Goal: Task Accomplishment & Management: Use online tool/utility

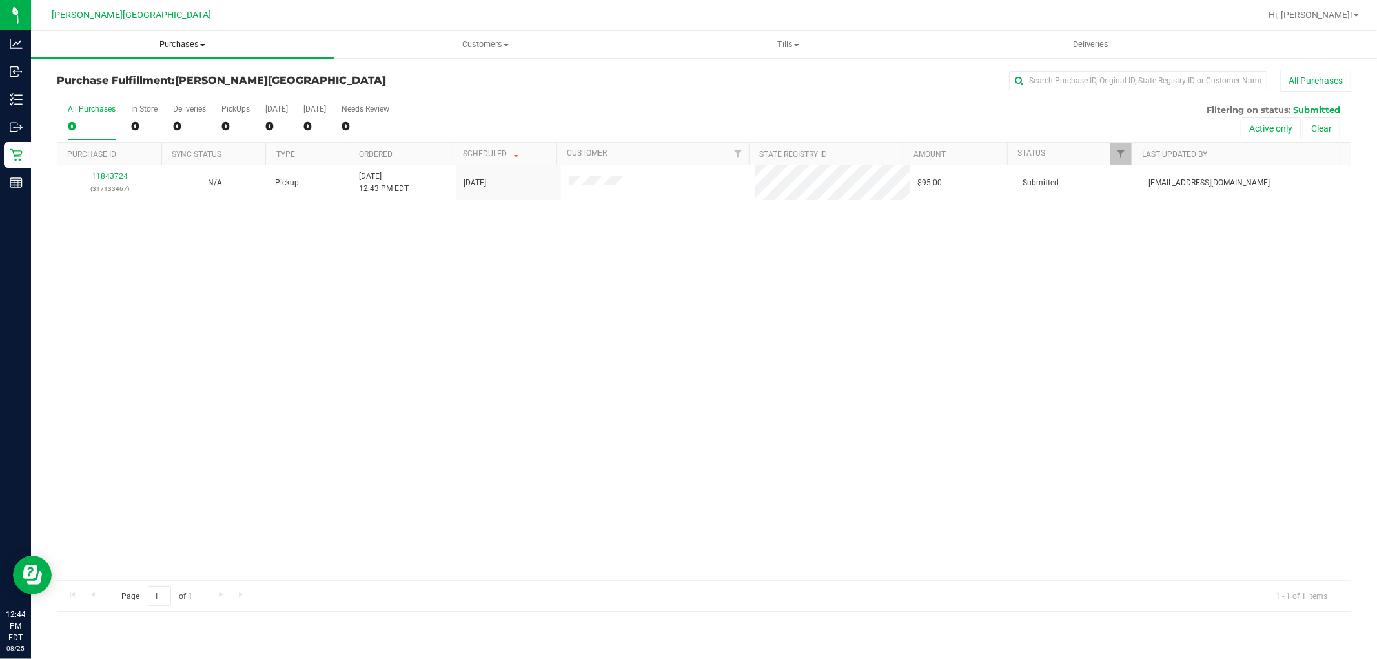
click at [190, 41] on span "Purchases" at bounding box center [182, 45] width 303 height 12
click at [74, 89] on span "Fulfillment" at bounding box center [71, 93] width 80 height 11
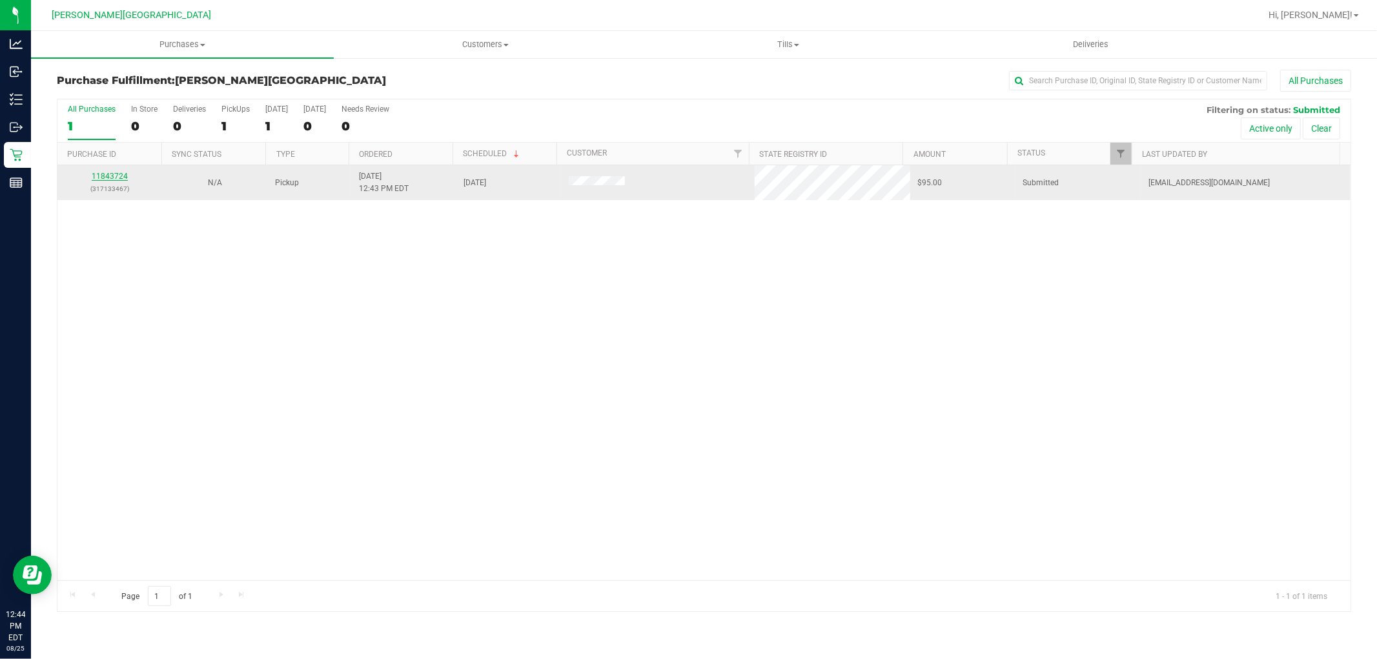
click at [108, 175] on link "11843724" at bounding box center [110, 176] width 36 height 9
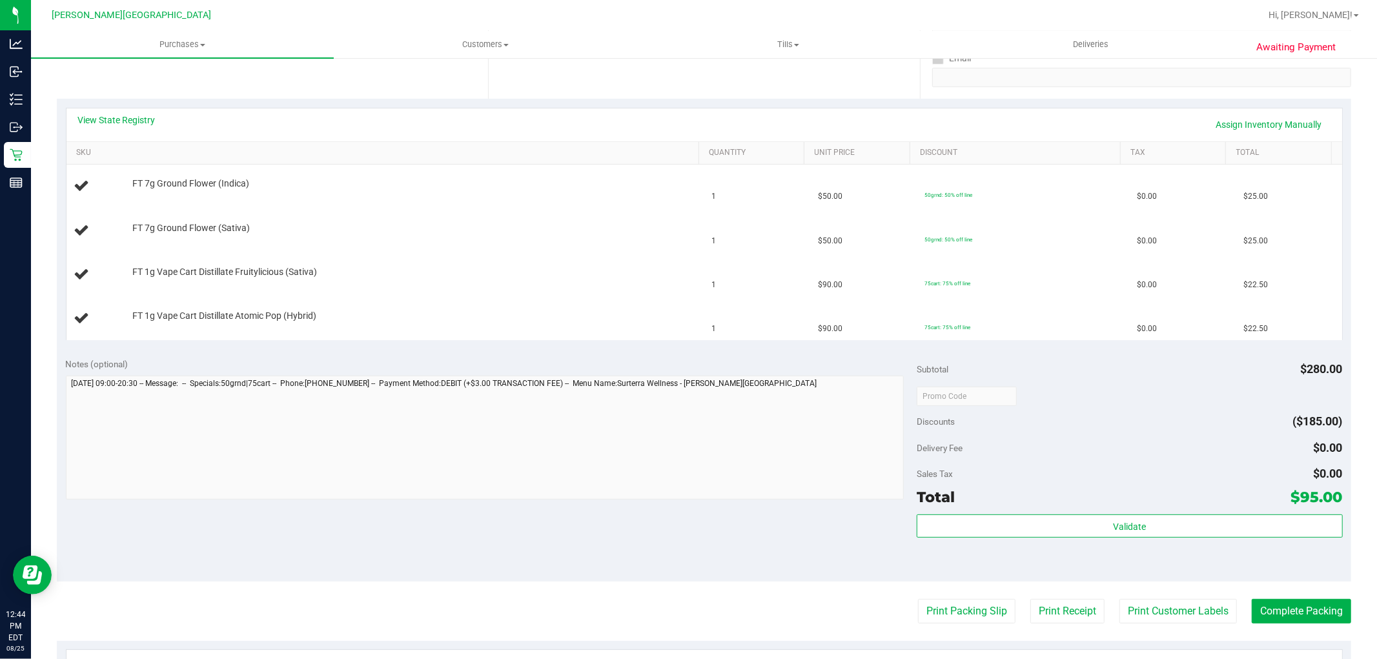
scroll to position [287, 0]
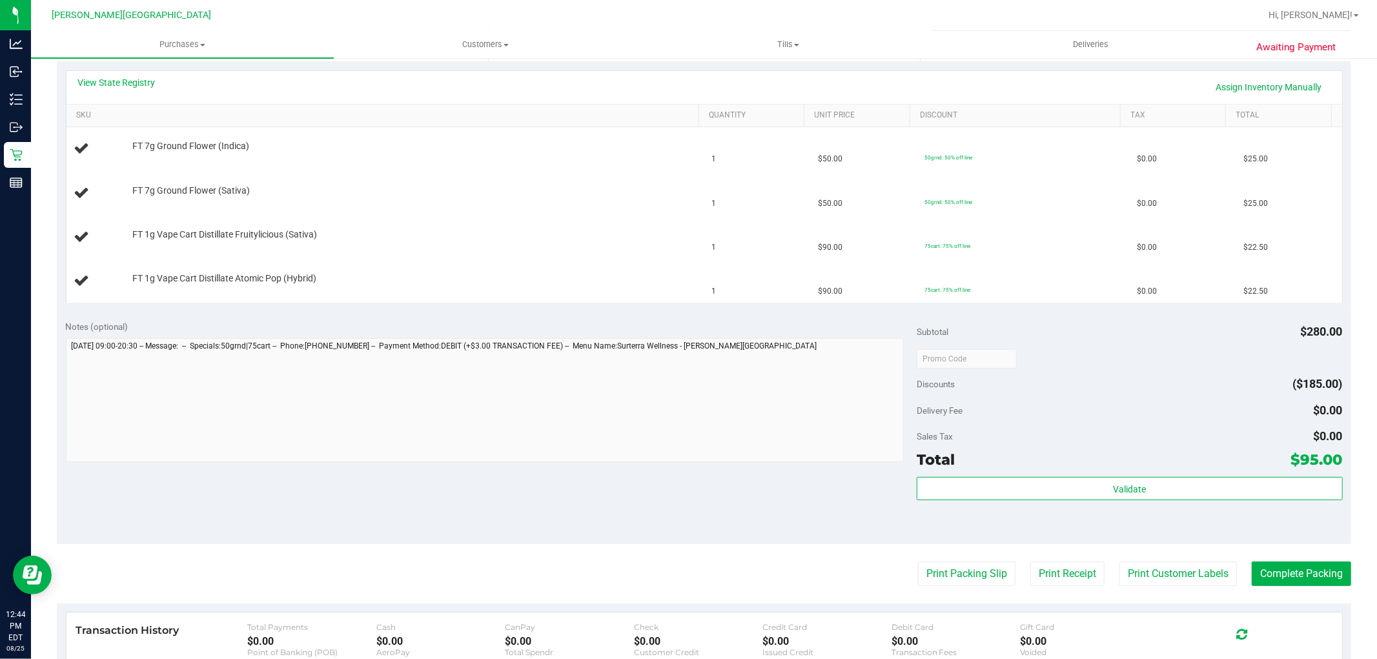
click at [938, 559] on purchase-details "Back Edit Purchase Cancel Purchase View Profile # 11843724 BioTrack ID: - Submi…" at bounding box center [704, 314] width 1294 height 1062
click at [938, 560] on purchase-details "Back Edit Purchase Cancel Purchase View Profile # 11843724 BioTrack ID: - Submi…" at bounding box center [704, 314] width 1294 height 1062
click at [940, 569] on button "Print Packing Slip" at bounding box center [966, 574] width 97 height 25
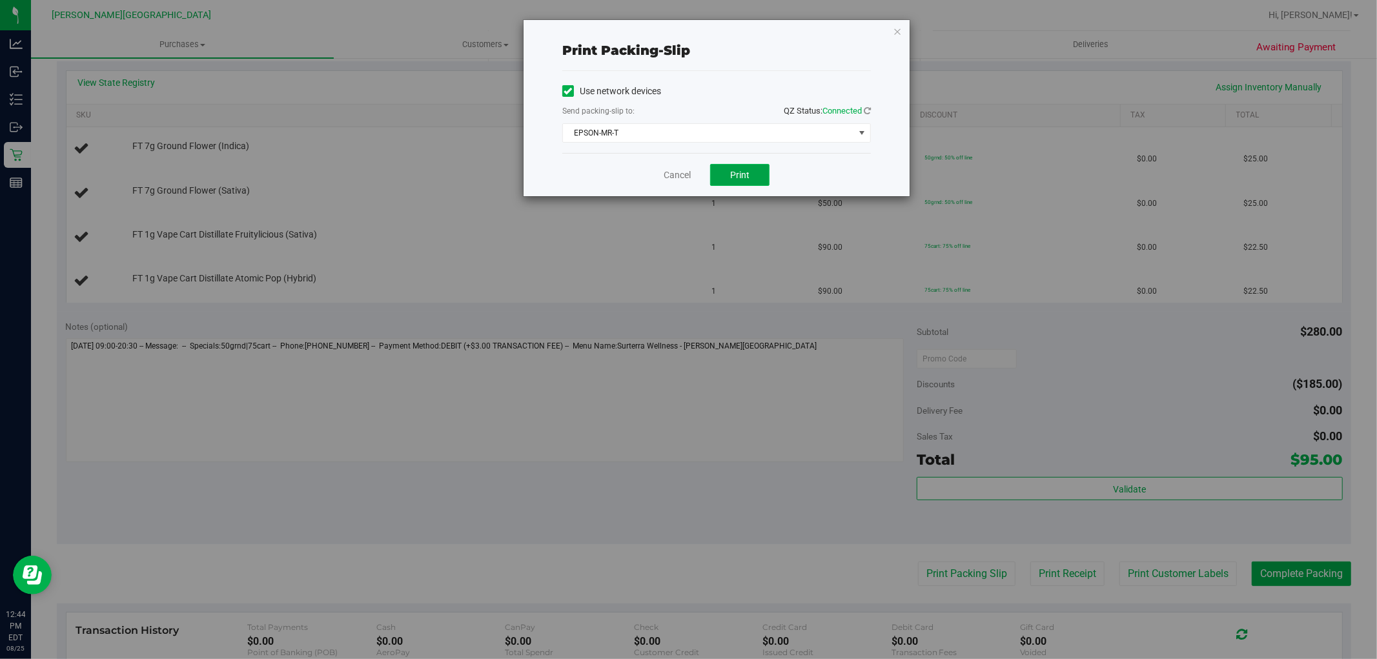
click at [739, 176] on span "Print" at bounding box center [739, 175] width 19 height 10
click at [694, 173] on div "Cancel Print" at bounding box center [716, 174] width 309 height 43
click at [684, 172] on link "Cancel" at bounding box center [676, 175] width 27 height 14
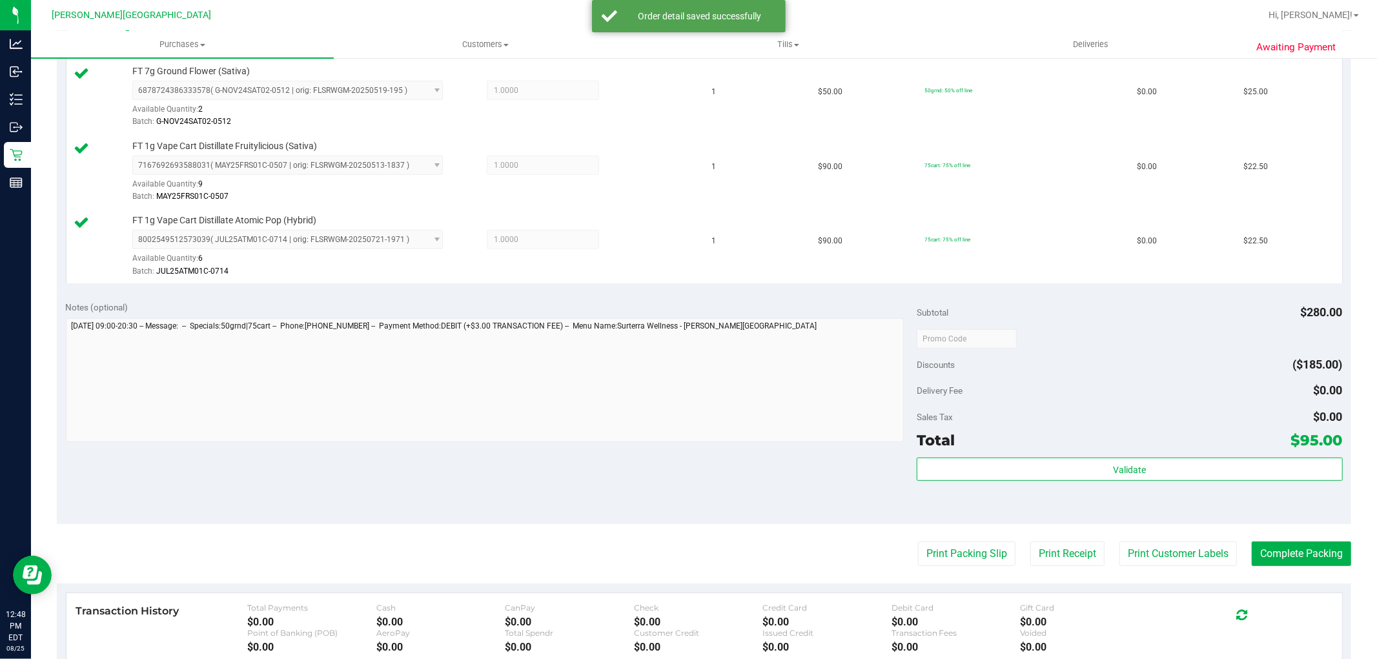
scroll to position [430, 0]
click at [1067, 480] on div "Validate" at bounding box center [1129, 468] width 425 height 25
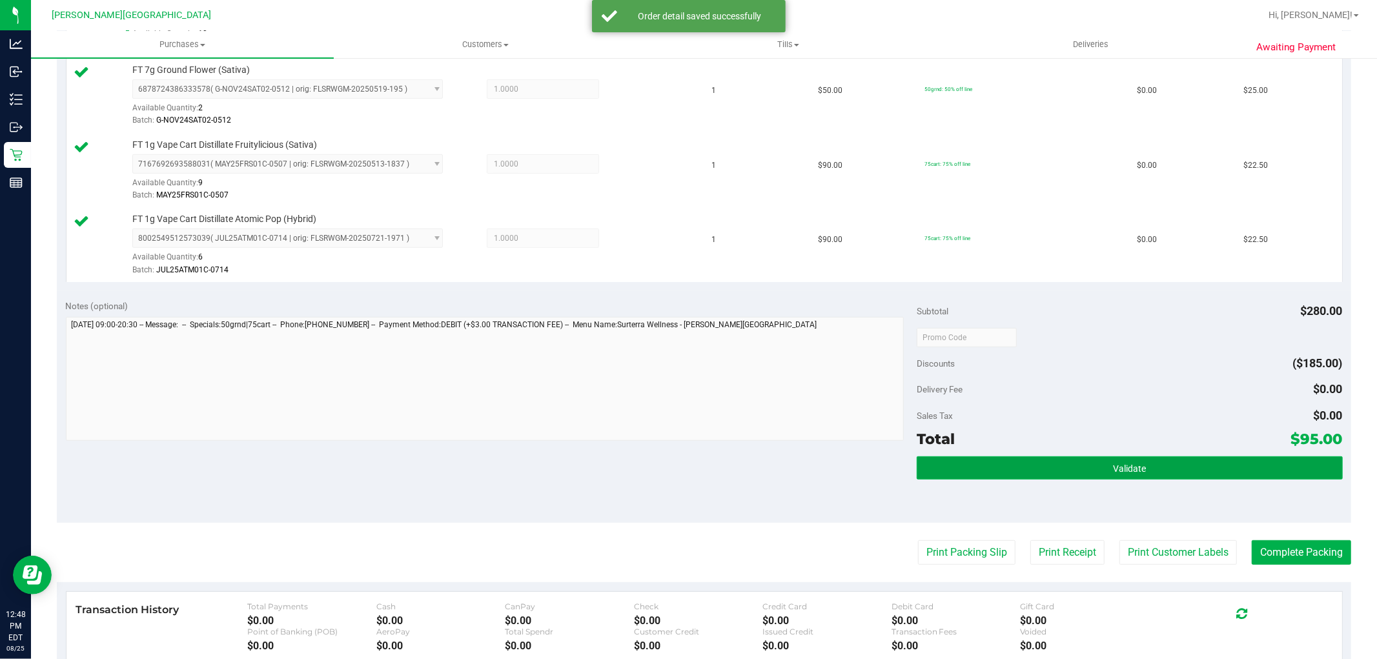
click at [1069, 474] on button "Validate" at bounding box center [1129, 467] width 425 height 23
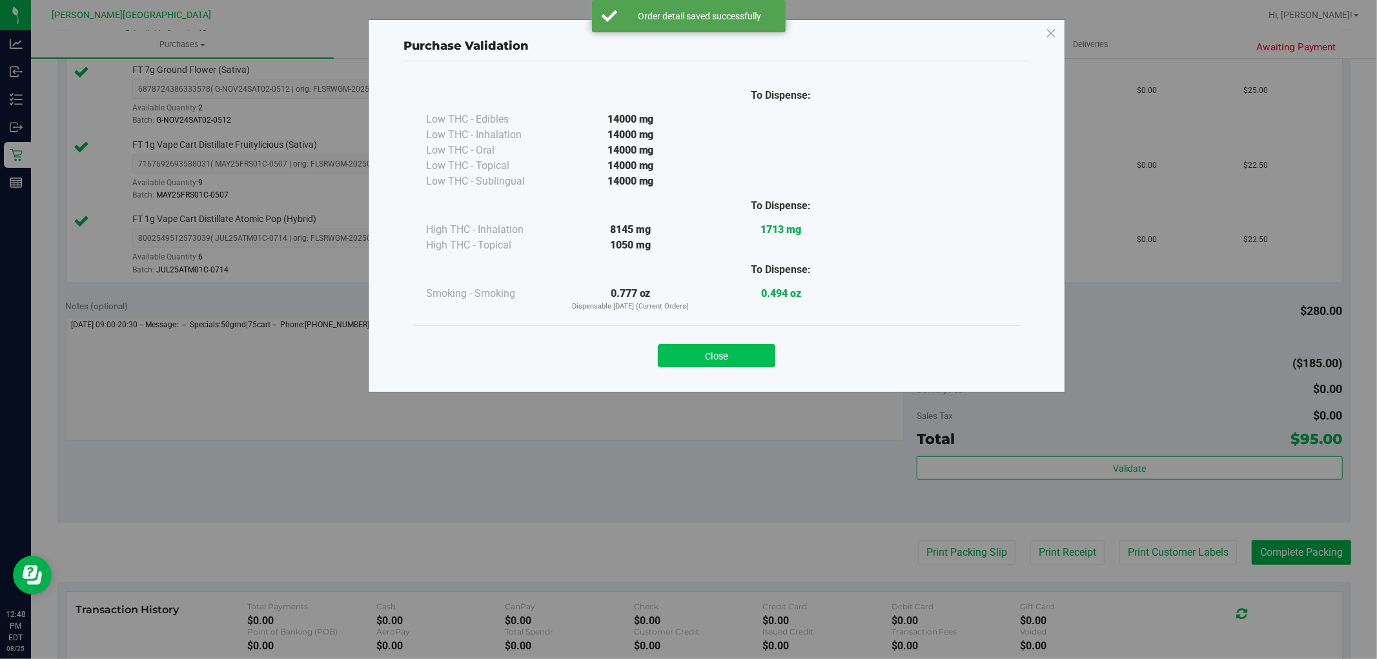
click at [746, 358] on button "Close" at bounding box center [716, 355] width 117 height 23
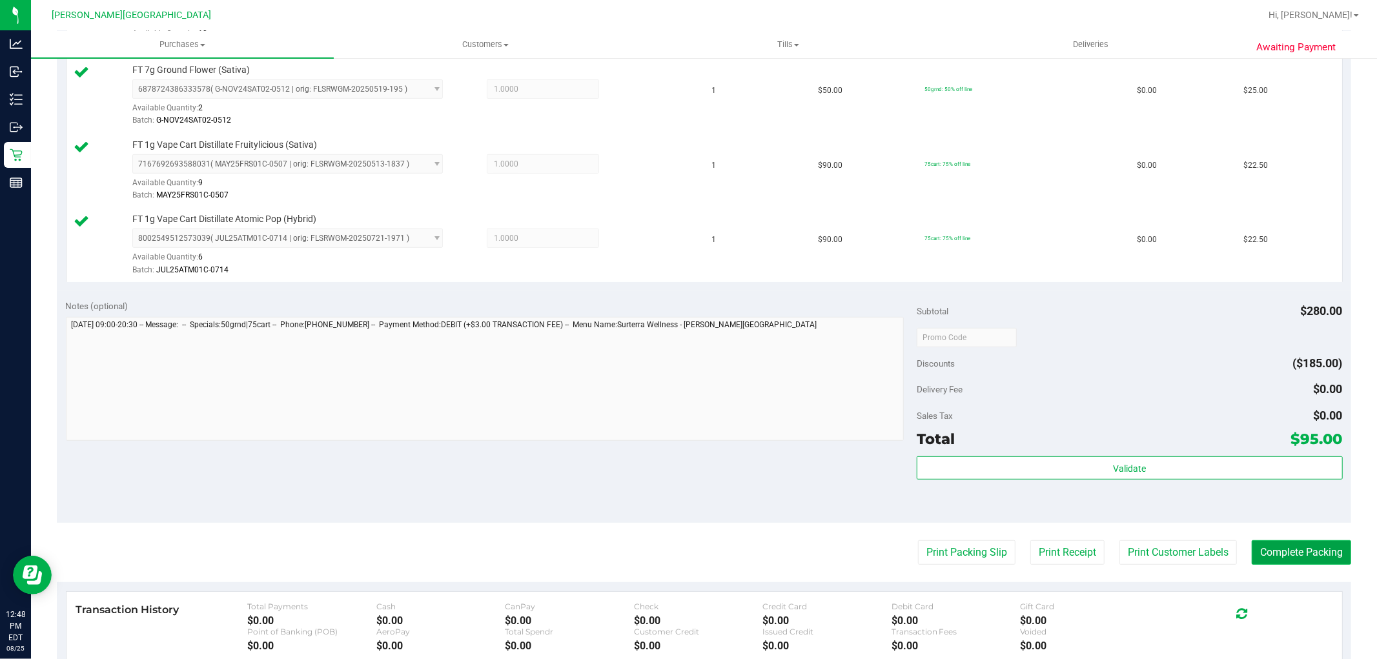
click at [1304, 545] on button "Complete Packing" at bounding box center [1300, 552] width 99 height 25
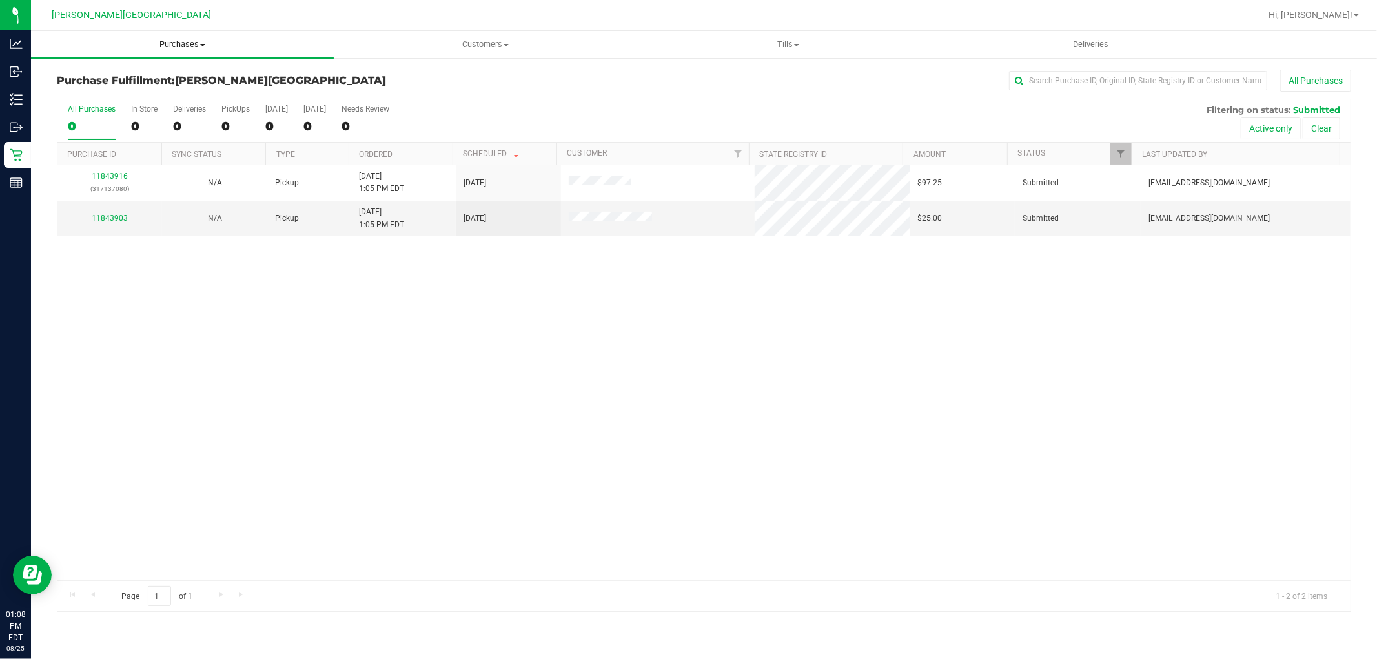
click at [187, 41] on span "Purchases" at bounding box center [182, 45] width 303 height 12
click at [86, 92] on span "Fulfillment" at bounding box center [71, 93] width 80 height 11
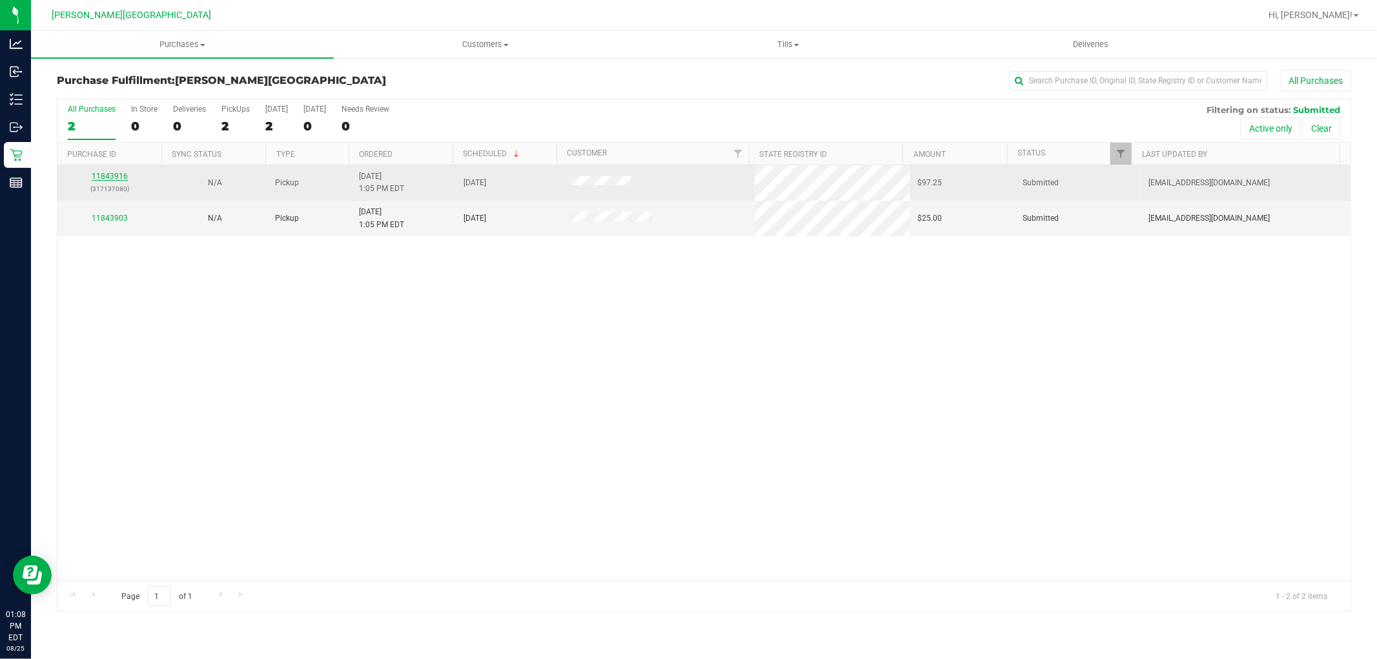
click at [108, 176] on link "11843916" at bounding box center [110, 176] width 36 height 9
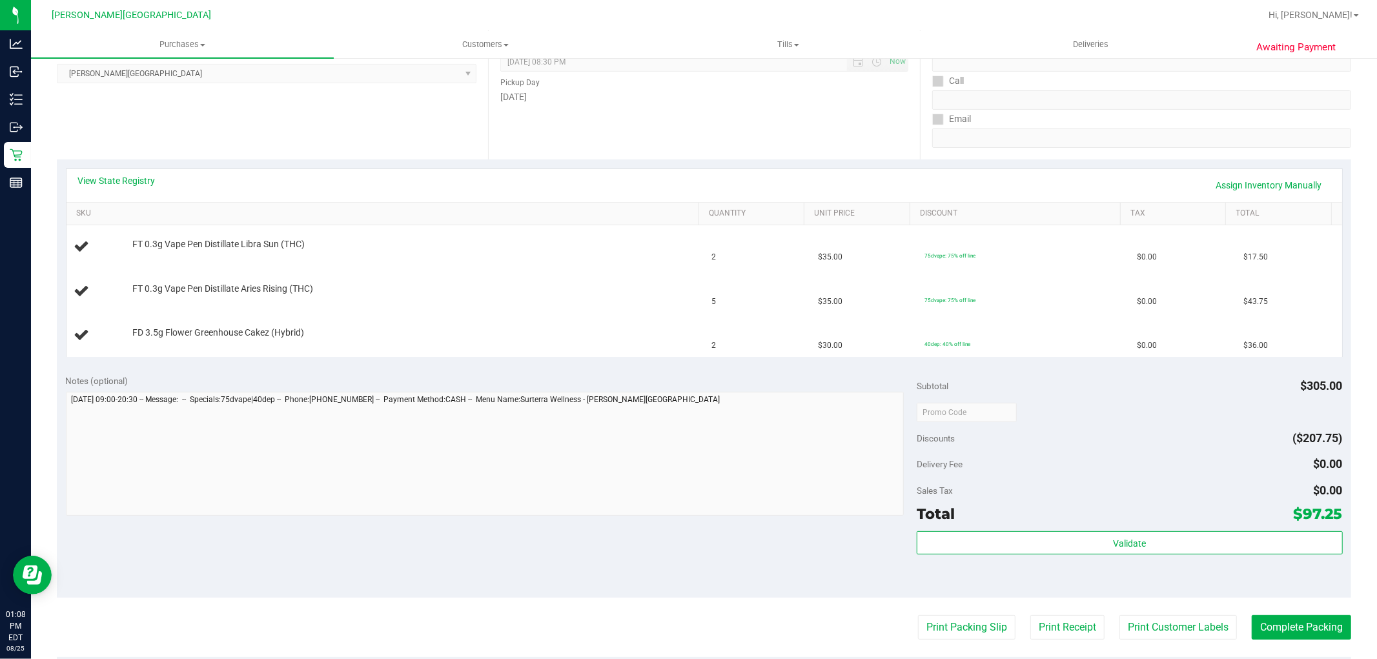
scroll to position [215, 0]
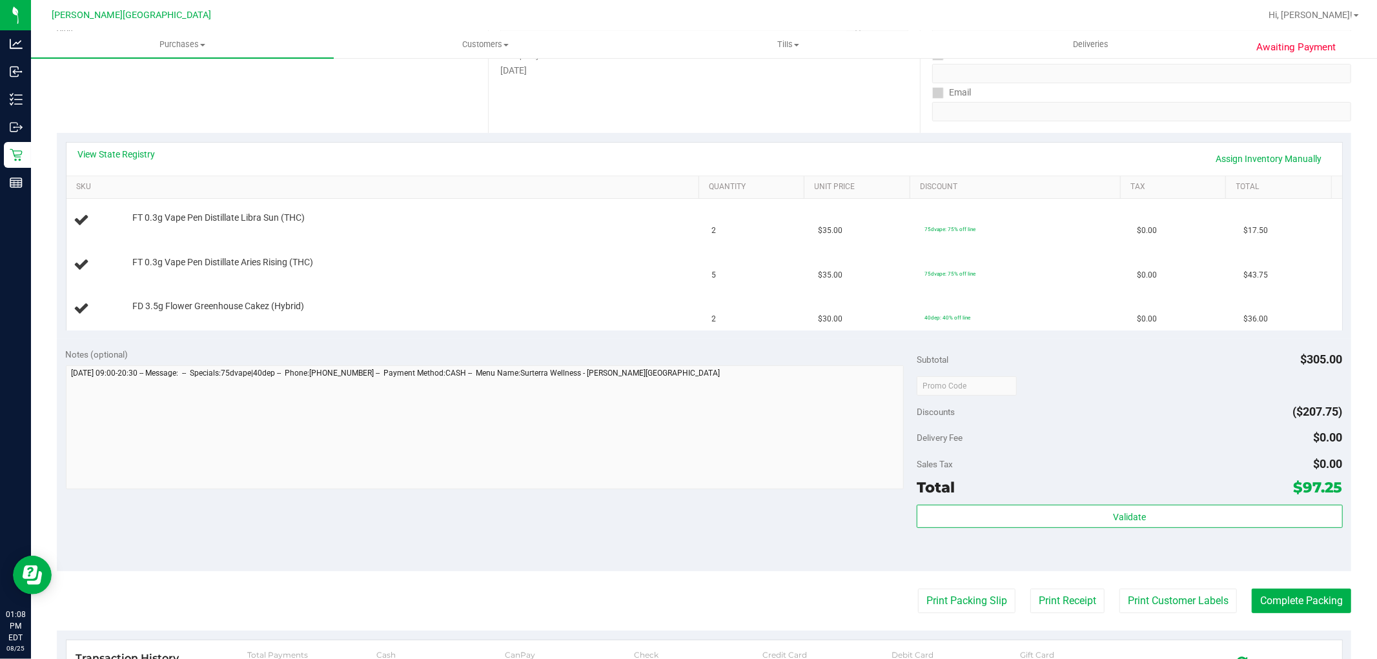
click at [986, 617] on purchase-details "Back Edit Purchase Cancel Purchase View Profile # 11843916 BioTrack ID: - Submi…" at bounding box center [704, 363] width 1294 height 1017
click at [982, 601] on button "Print Packing Slip" at bounding box center [966, 601] width 97 height 25
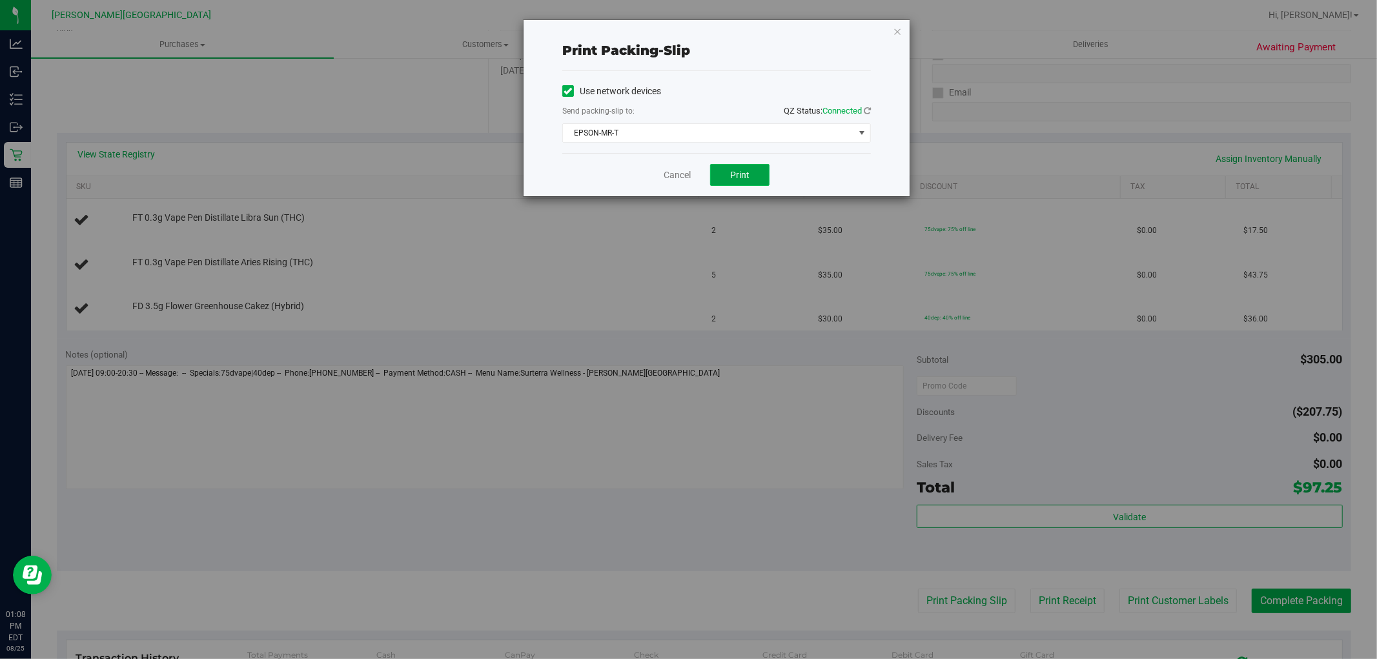
click at [750, 170] on button "Print" at bounding box center [739, 175] width 59 height 22
click at [665, 170] on link "Cancel" at bounding box center [676, 175] width 27 height 14
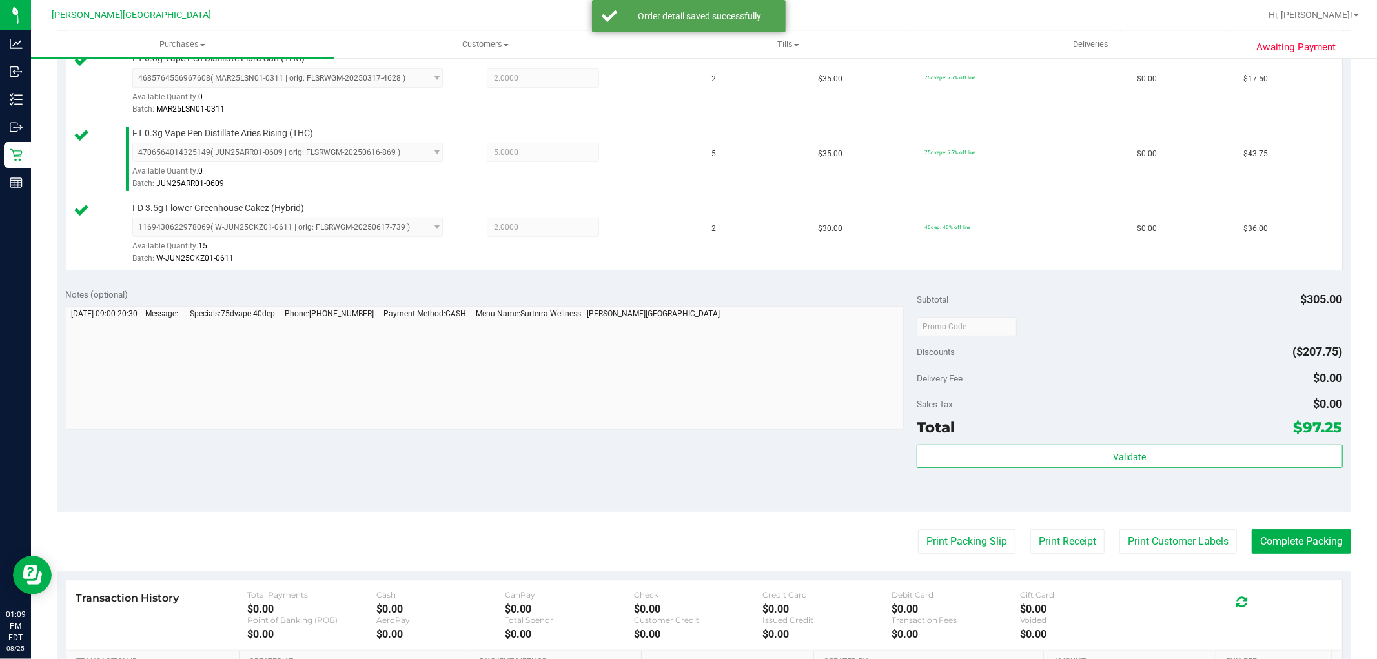
scroll to position [547, 0]
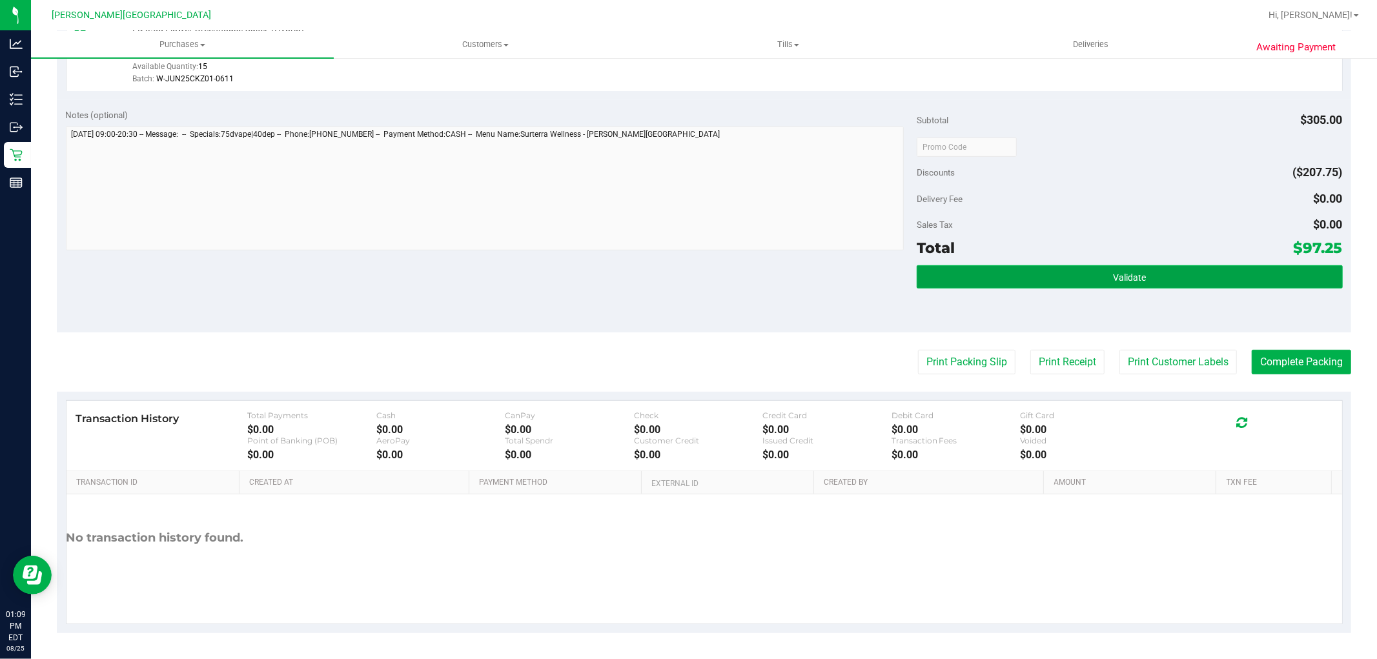
drag, startPoint x: 1133, startPoint y: 272, endPoint x: 1123, endPoint y: 281, distance: 13.3
click at [1133, 273] on span "Validate" at bounding box center [1129, 277] width 33 height 10
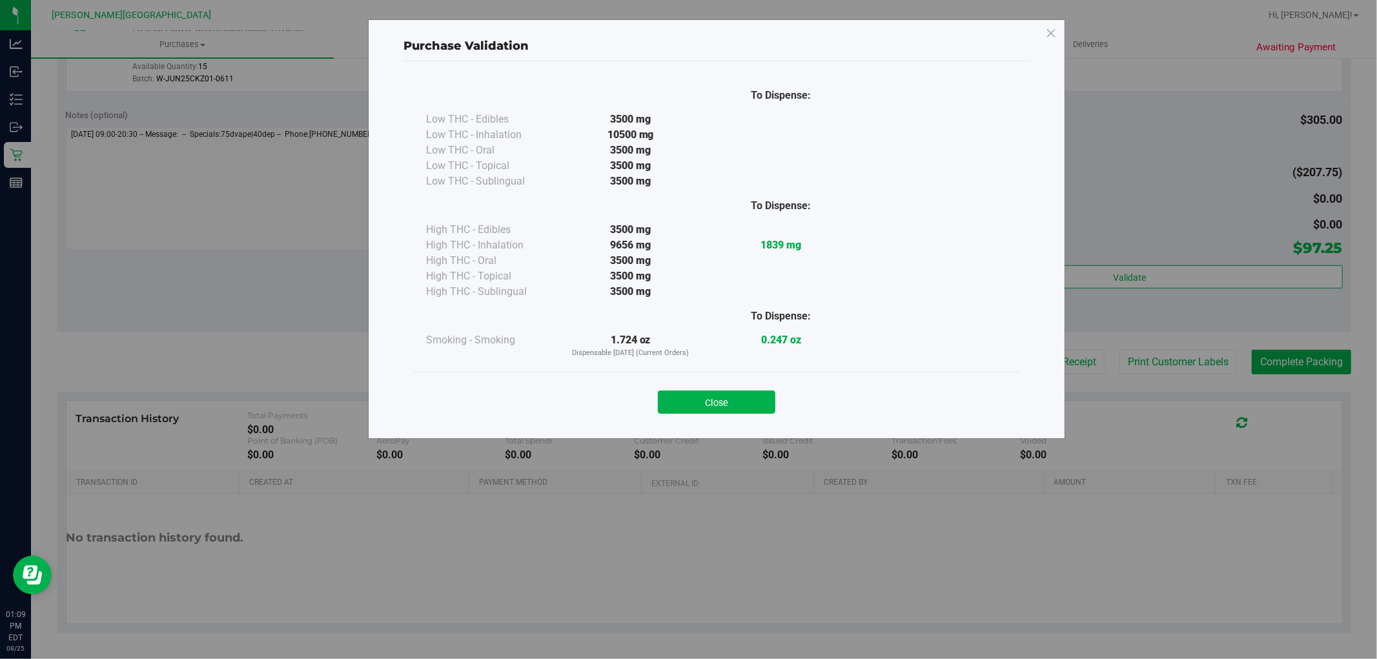
click at [719, 399] on button "Close" at bounding box center [716, 401] width 117 height 23
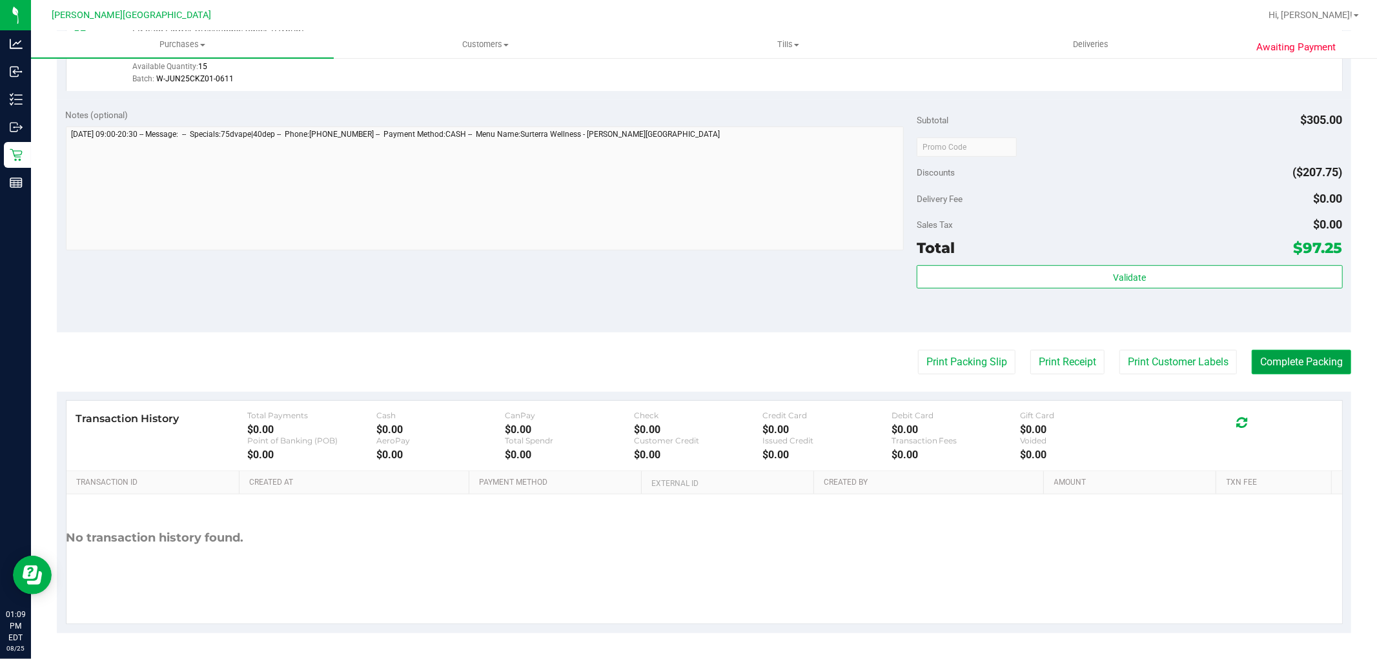
click at [1281, 353] on button "Complete Packing" at bounding box center [1300, 362] width 99 height 25
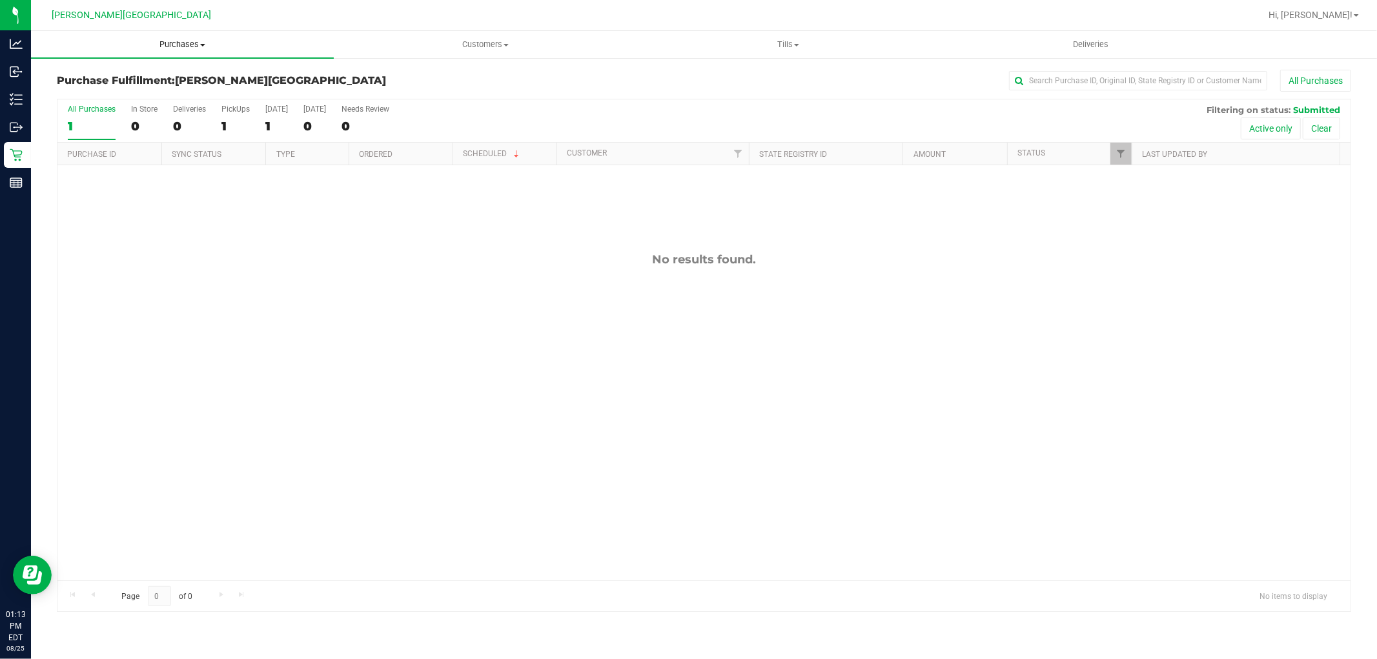
click at [192, 46] on span "Purchases" at bounding box center [182, 45] width 303 height 12
click at [146, 90] on li "Fulfillment" at bounding box center [182, 93] width 303 height 15
click at [189, 46] on span "Purchases" at bounding box center [182, 45] width 303 height 12
click at [115, 93] on li "Fulfillment" at bounding box center [182, 93] width 303 height 15
click at [172, 44] on span "Purchases" at bounding box center [182, 45] width 303 height 12
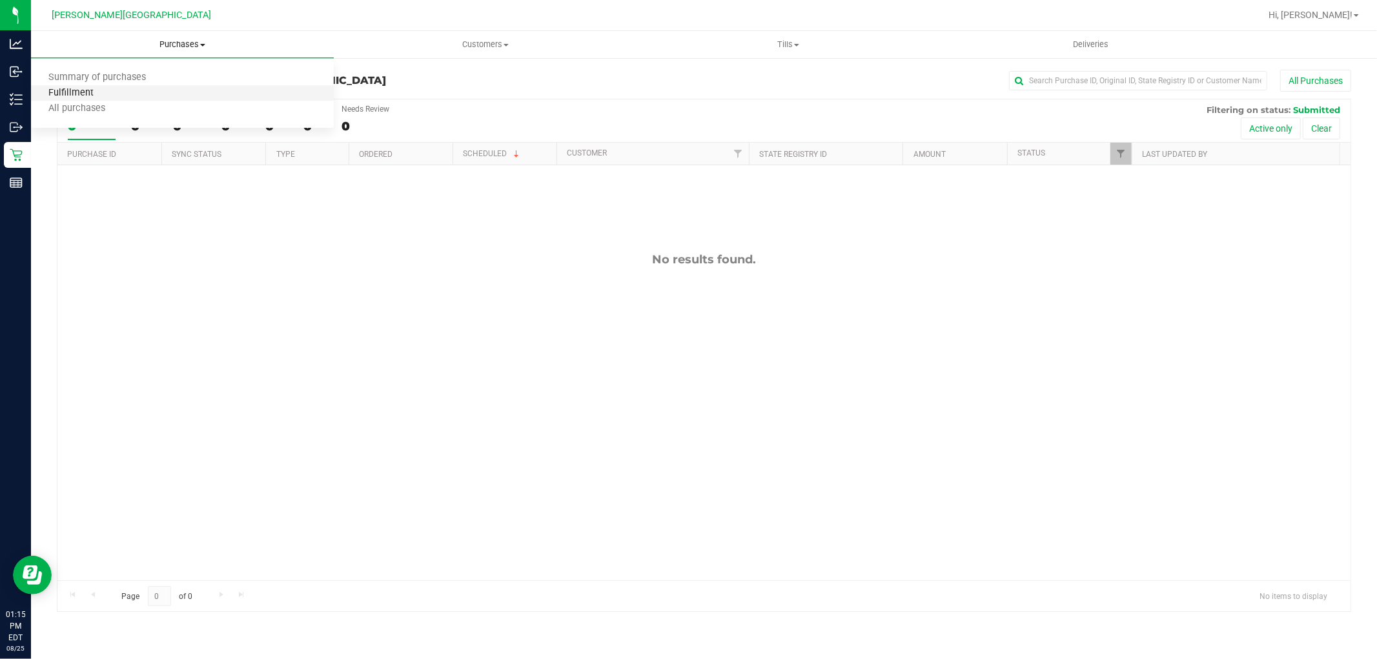
click at [65, 95] on span "Fulfillment" at bounding box center [71, 93] width 80 height 11
click at [183, 41] on span "Purchases" at bounding box center [182, 45] width 303 height 12
click at [69, 89] on span "Fulfillment" at bounding box center [71, 93] width 80 height 11
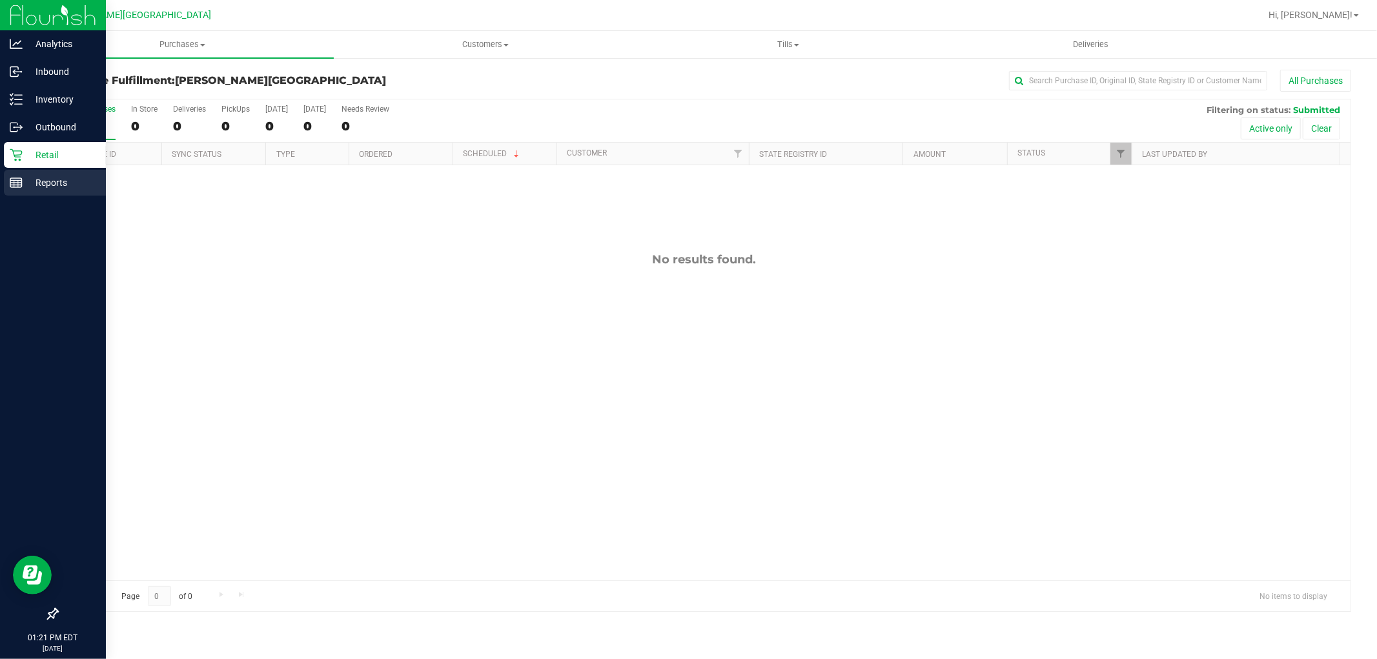
click at [33, 184] on p "Reports" at bounding box center [61, 182] width 77 height 15
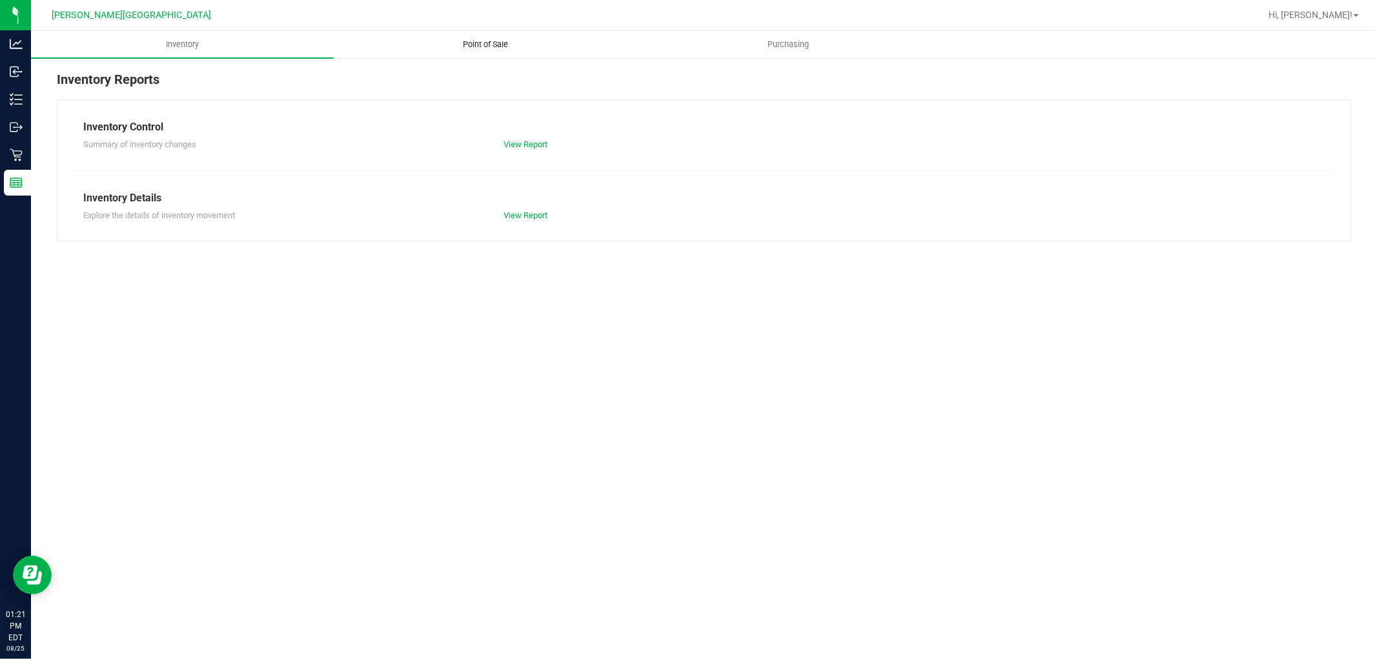
click at [487, 37] on uib-tab-heading "Point of Sale" at bounding box center [484, 45] width 301 height 26
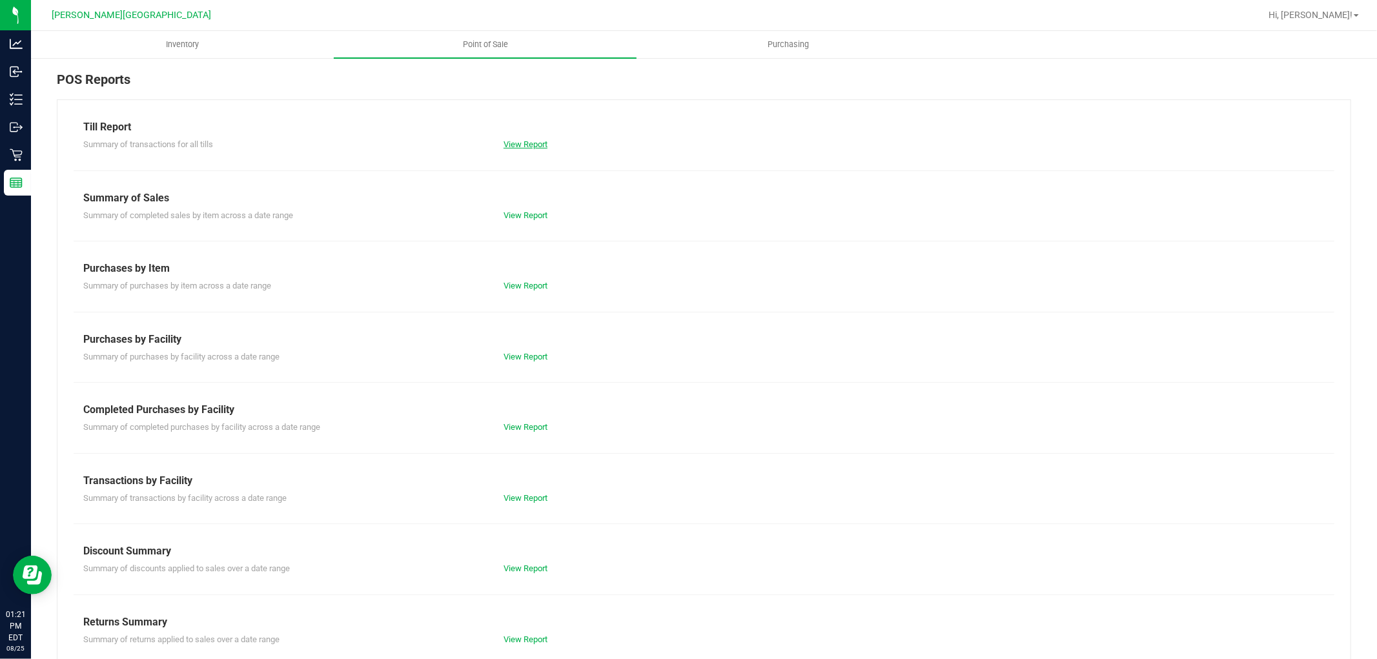
click at [526, 145] on link "View Report" at bounding box center [525, 144] width 44 height 10
